Goal: Task Accomplishment & Management: Use online tool/utility

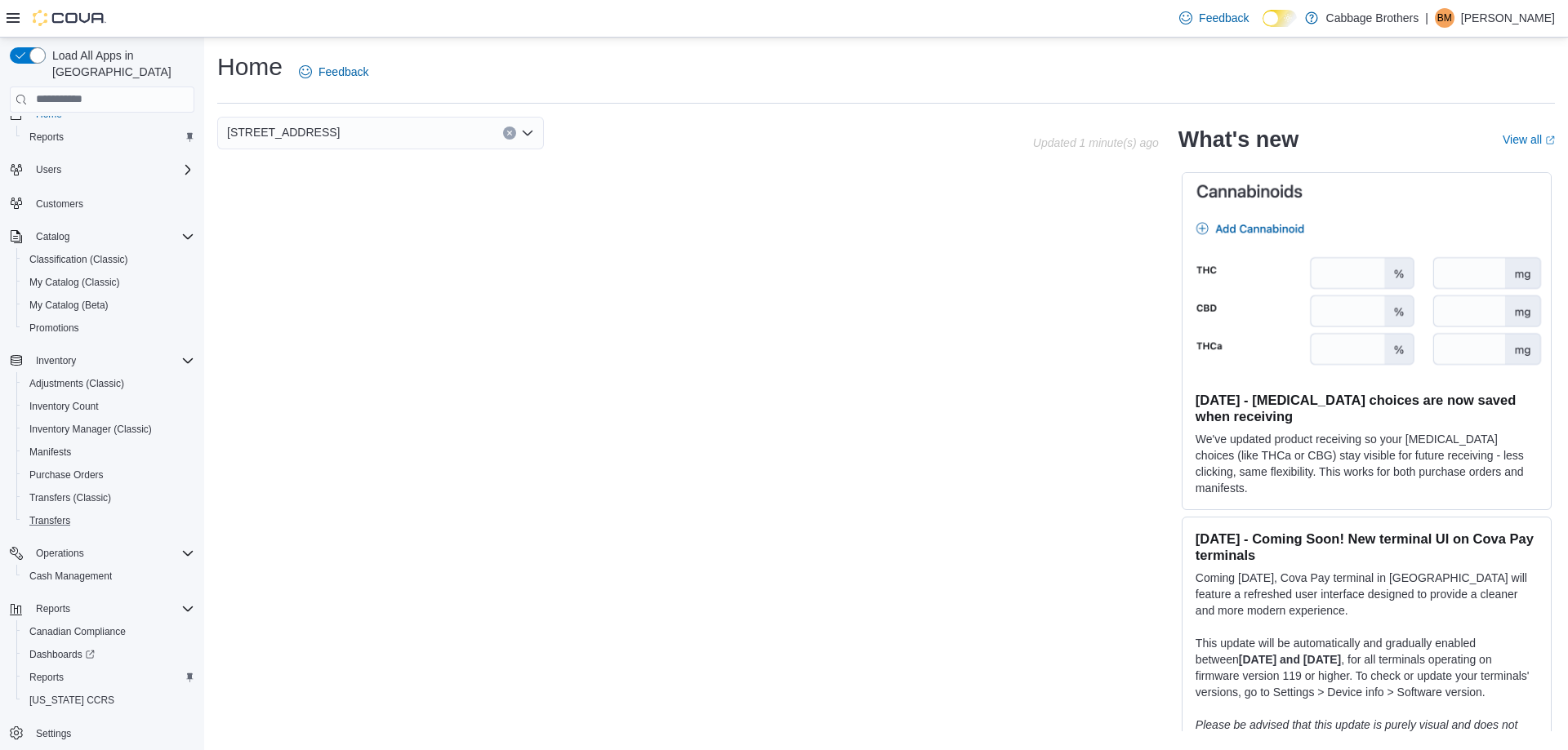
scroll to position [24, 0]
click at [63, 667] on span "Reports" at bounding box center [46, 673] width 34 height 13
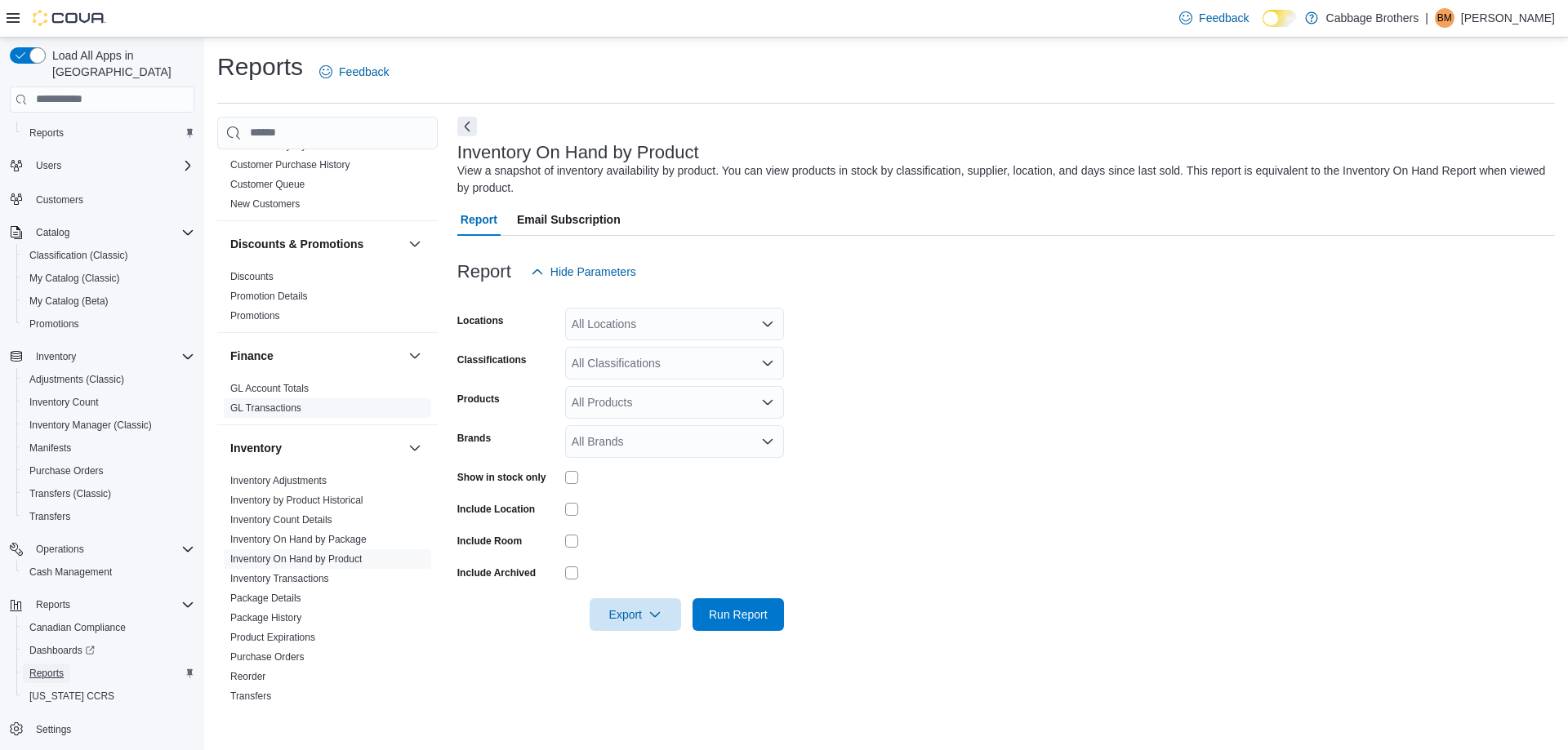
scroll to position [327, 0]
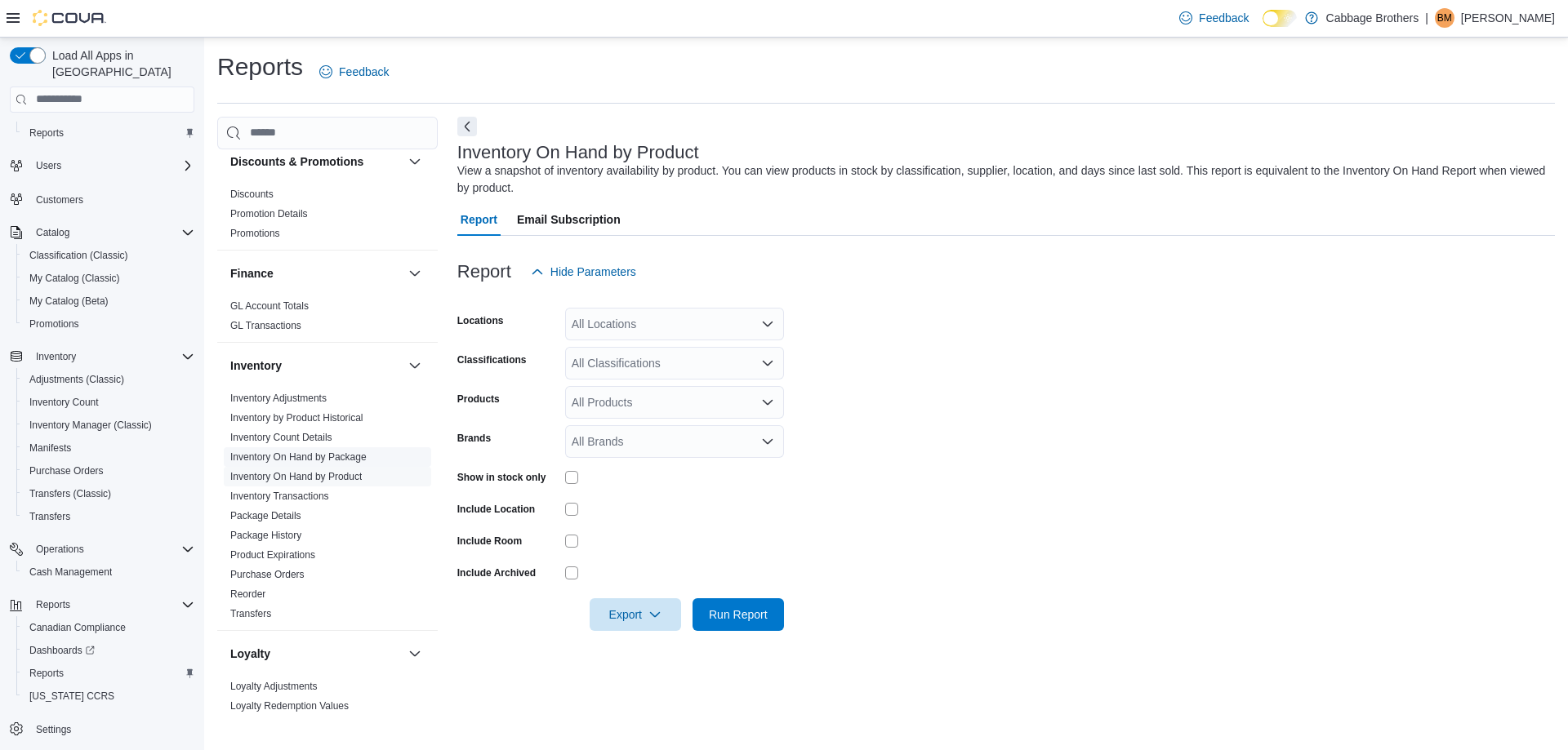
click at [368, 458] on span "Inventory On Hand by Package" at bounding box center [328, 457] width 207 height 20
click at [348, 457] on link "Inventory On Hand by Package" at bounding box center [298, 457] width 137 height 12
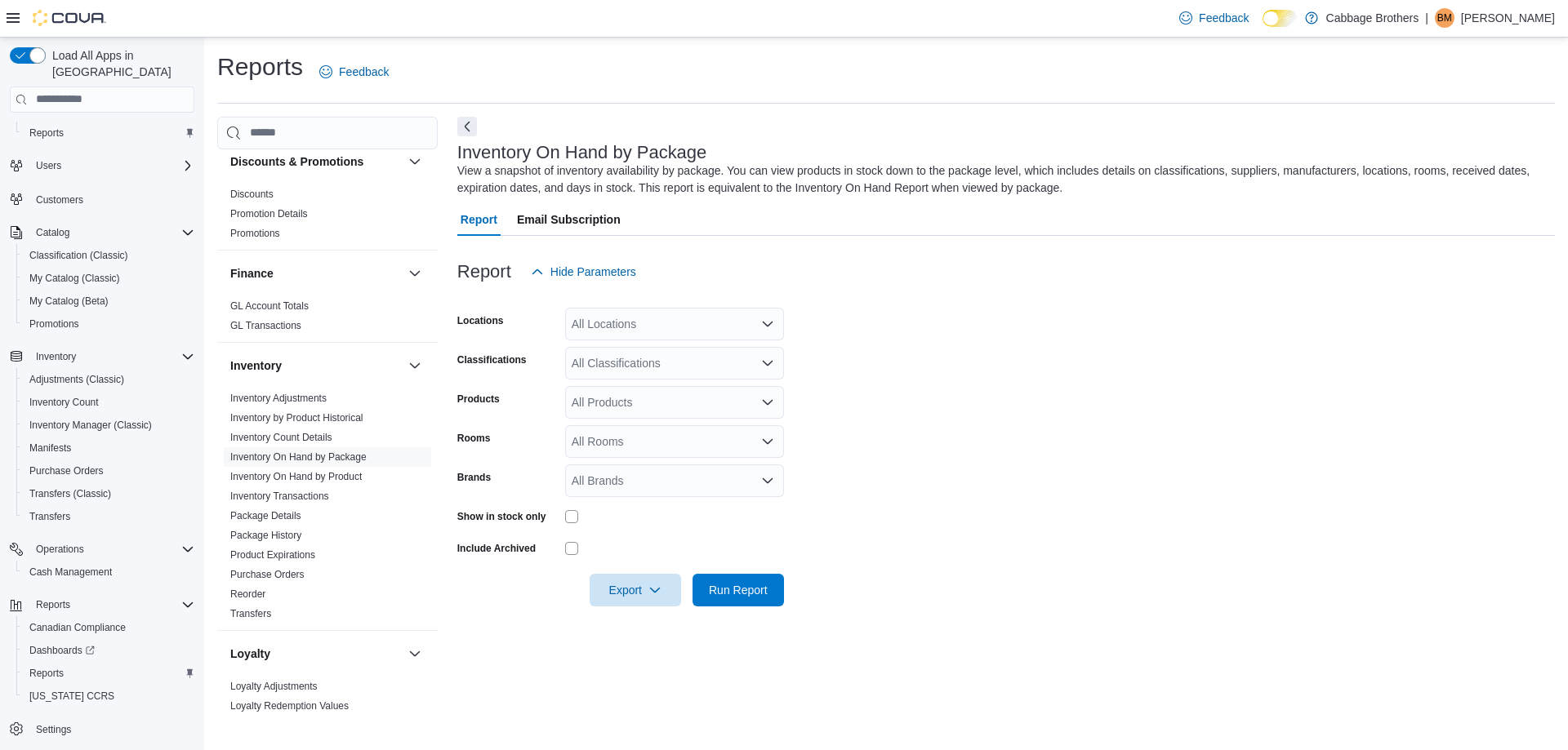
click at [645, 329] on div "All Locations" at bounding box center [674, 324] width 219 height 33
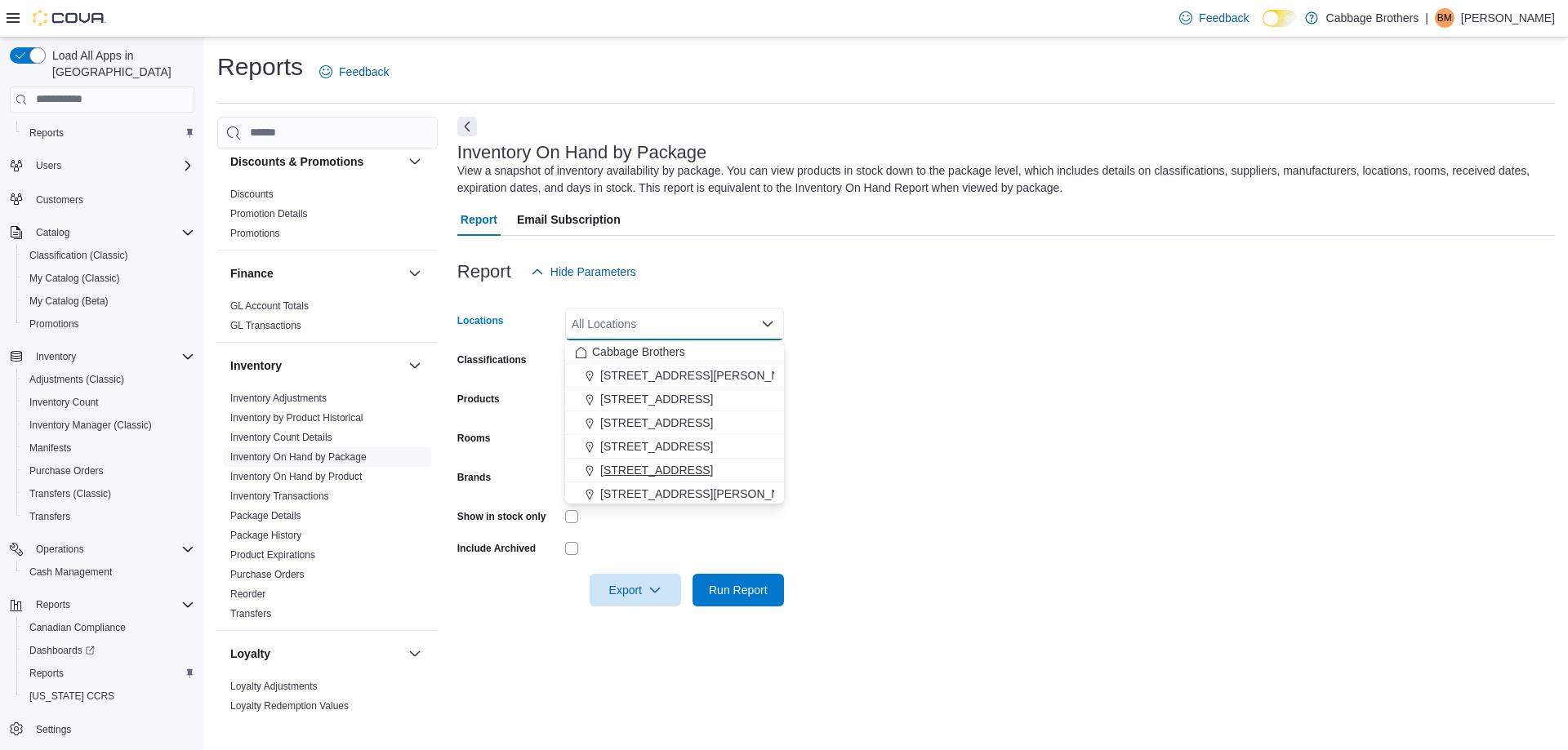
click at [633, 463] on span "[STREET_ADDRESS]" at bounding box center [656, 471] width 113 height 16
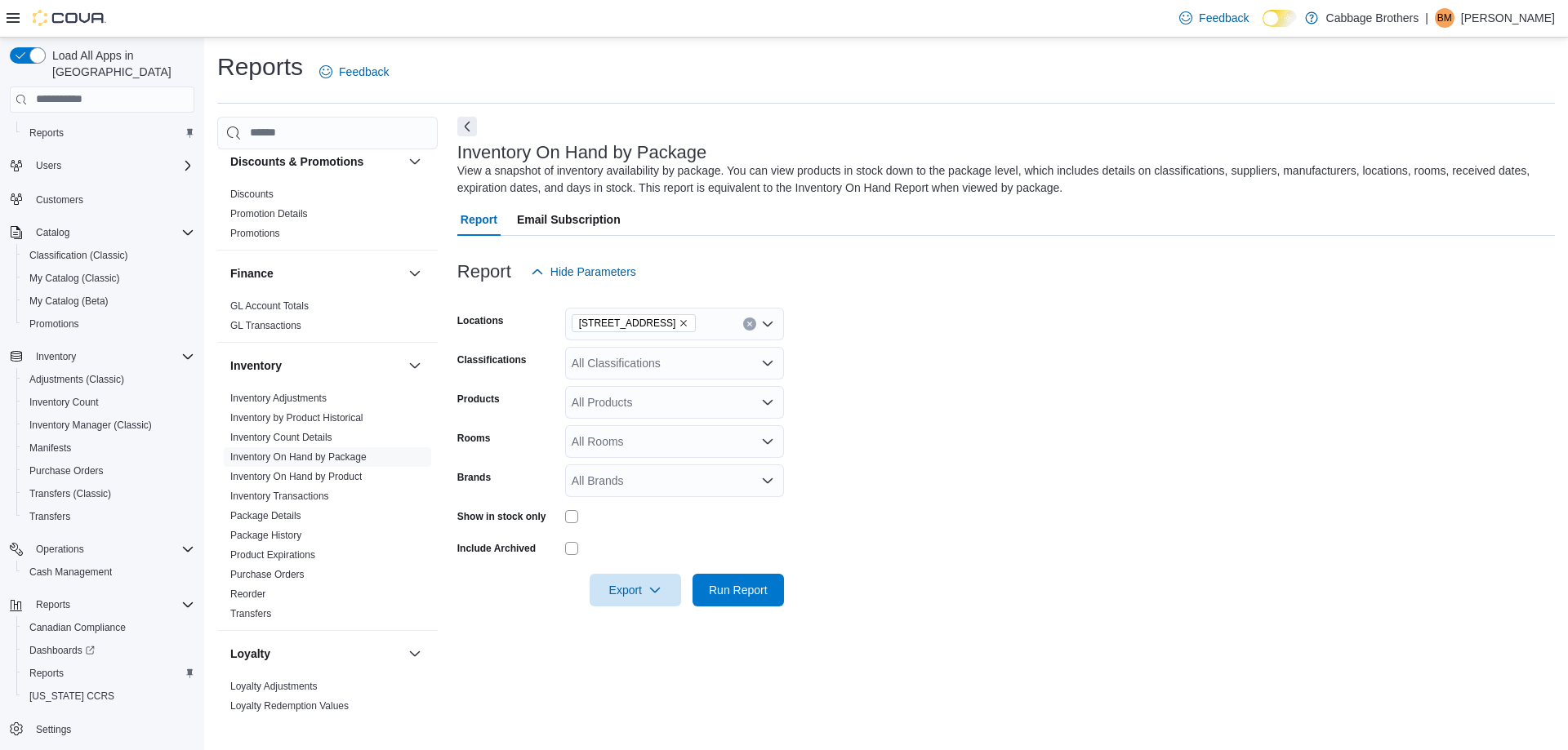
click at [1035, 405] on form "Locations [STREET_ADDRESS] Classifications All Classifications Products All Pro…" at bounding box center [1005, 447] width 1097 height 319
click at [658, 362] on div "All Classifications" at bounding box center [674, 363] width 219 height 33
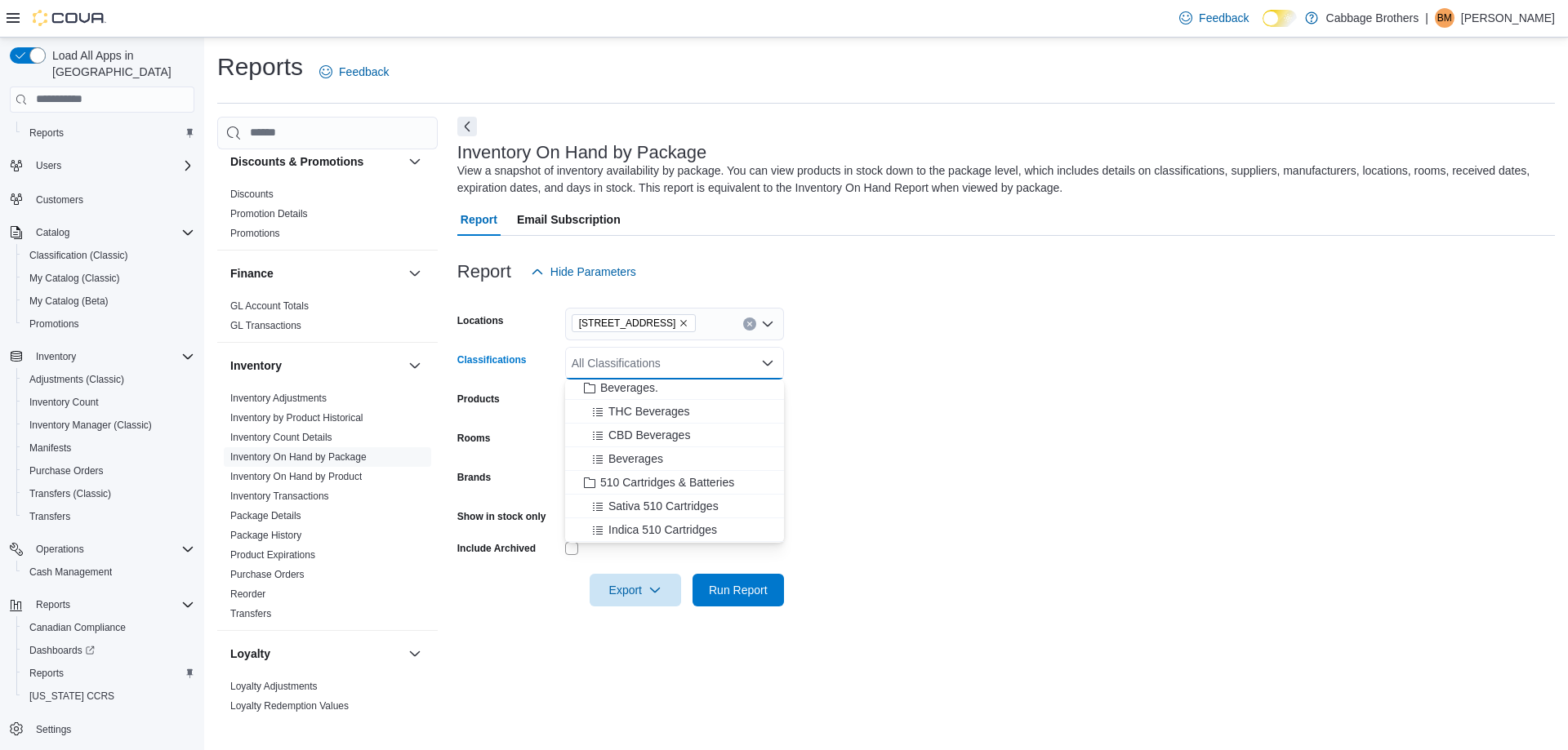
scroll to position [654, 0]
click at [695, 393] on span "510 Cartridges & Batteries" at bounding box center [667, 401] width 134 height 16
click at [661, 441] on span "Disposable Distillate Pens" at bounding box center [666, 438] width 132 height 16
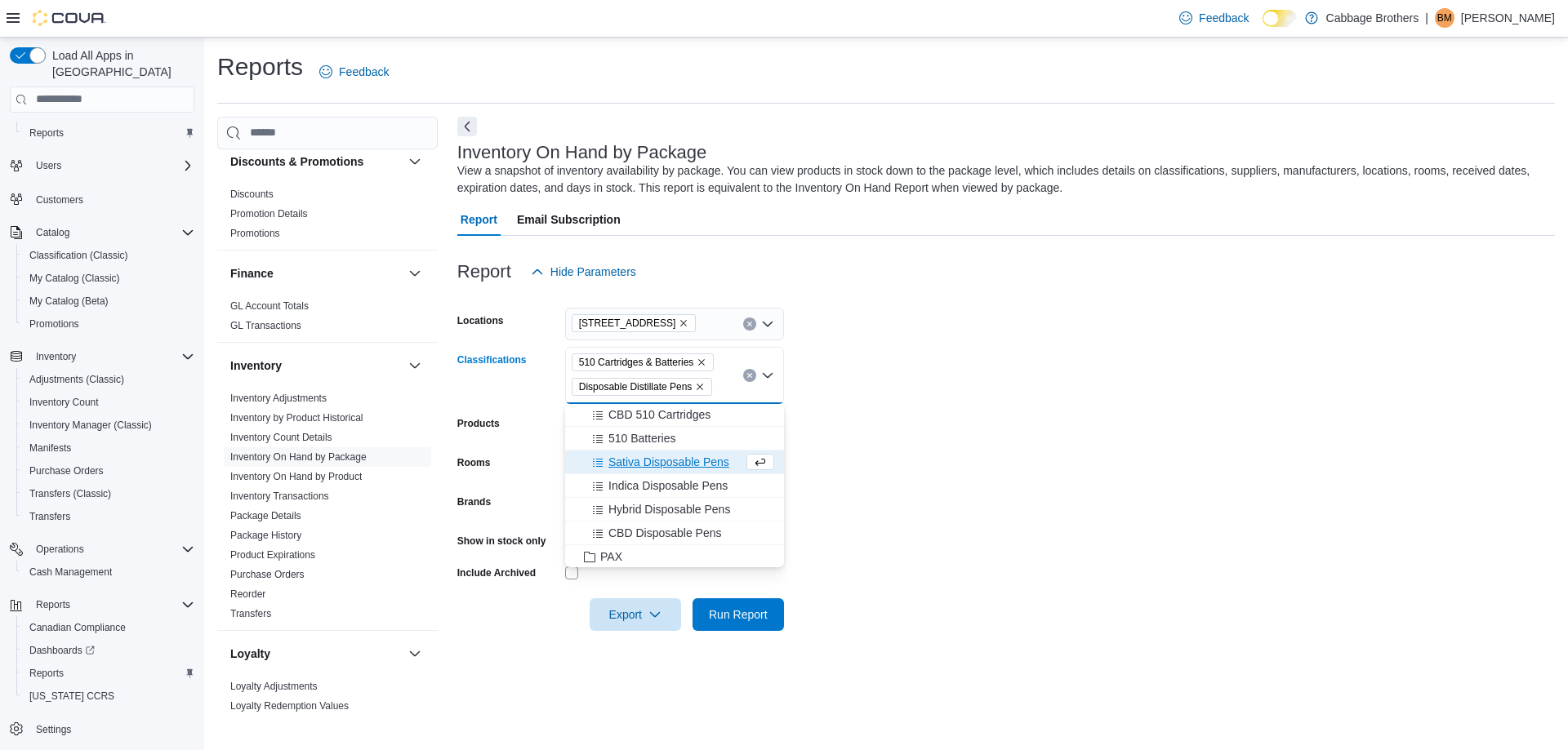
click at [871, 469] on form "Locations [STREET_ADDRESS] Classifications 510 Cartridges & Batteries Disposabl…" at bounding box center [1005, 460] width 1097 height 343
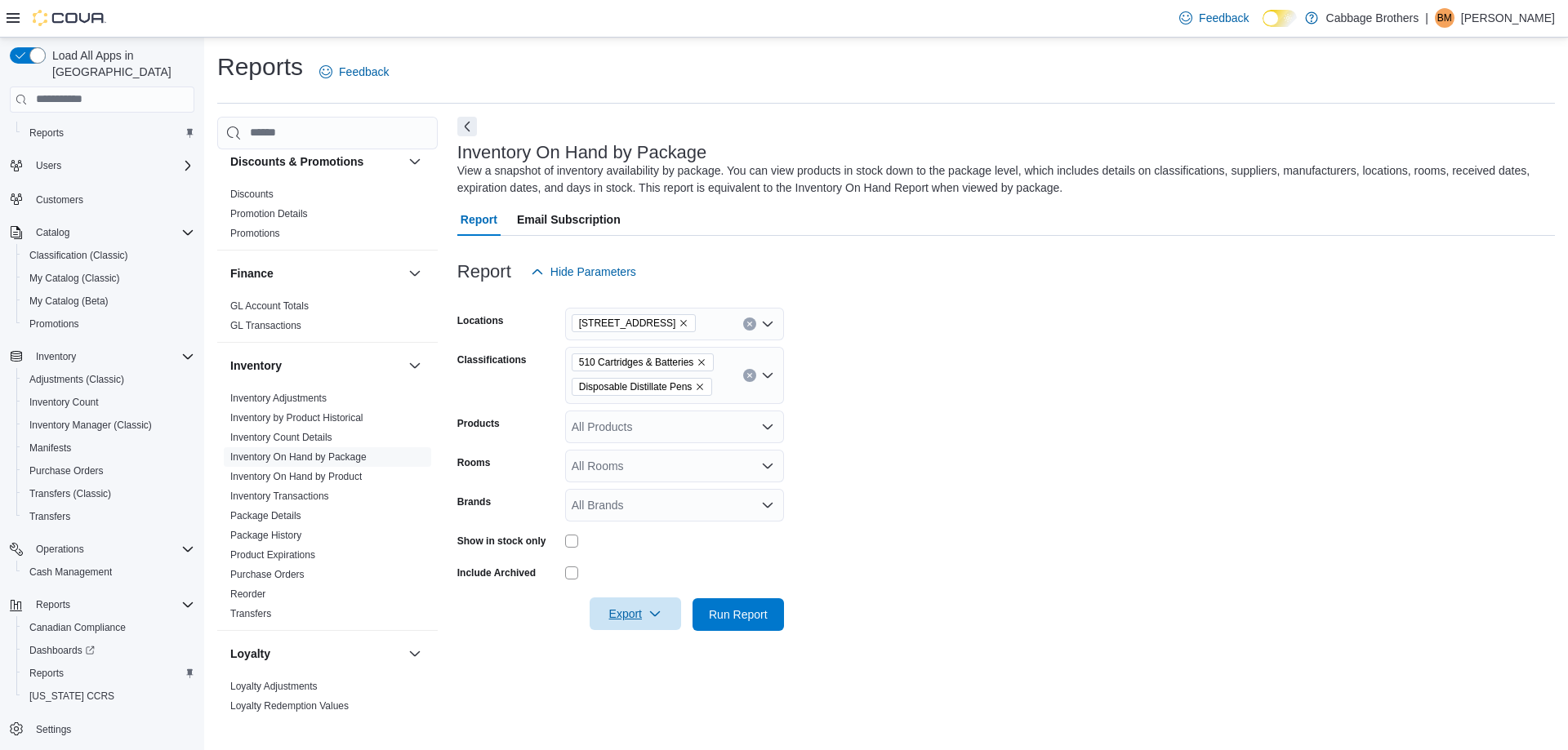
click at [610, 625] on span "Export" at bounding box center [635, 613] width 71 height 33
click at [644, 639] on button "Export to Excel" at bounding box center [638, 647] width 93 height 33
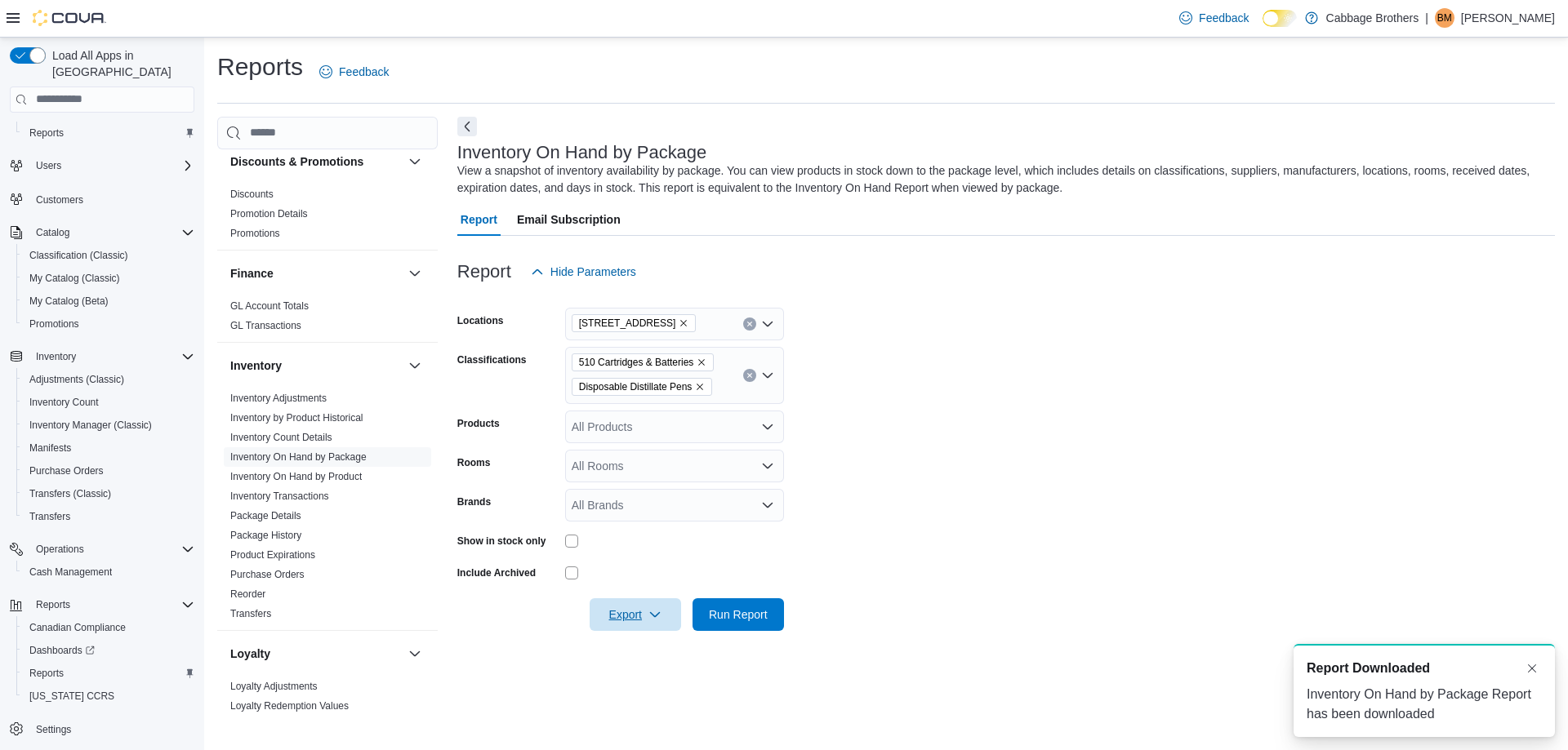
scroll to position [0, 0]
